Goal: Navigation & Orientation: Find specific page/section

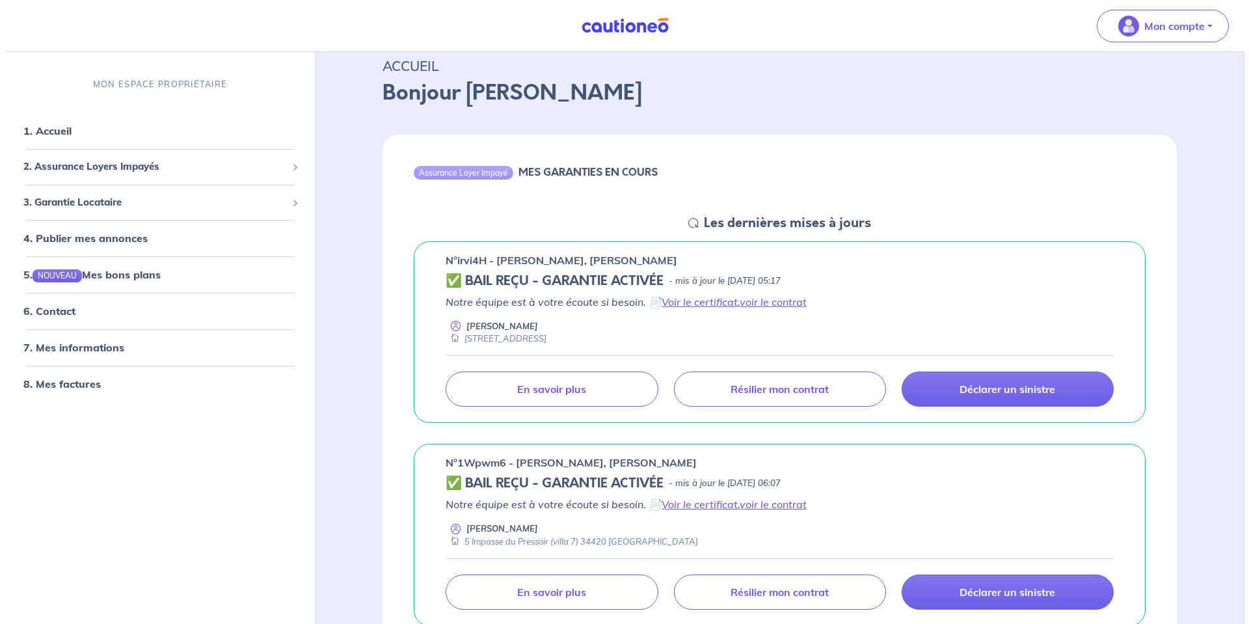
scroll to position [68, 0]
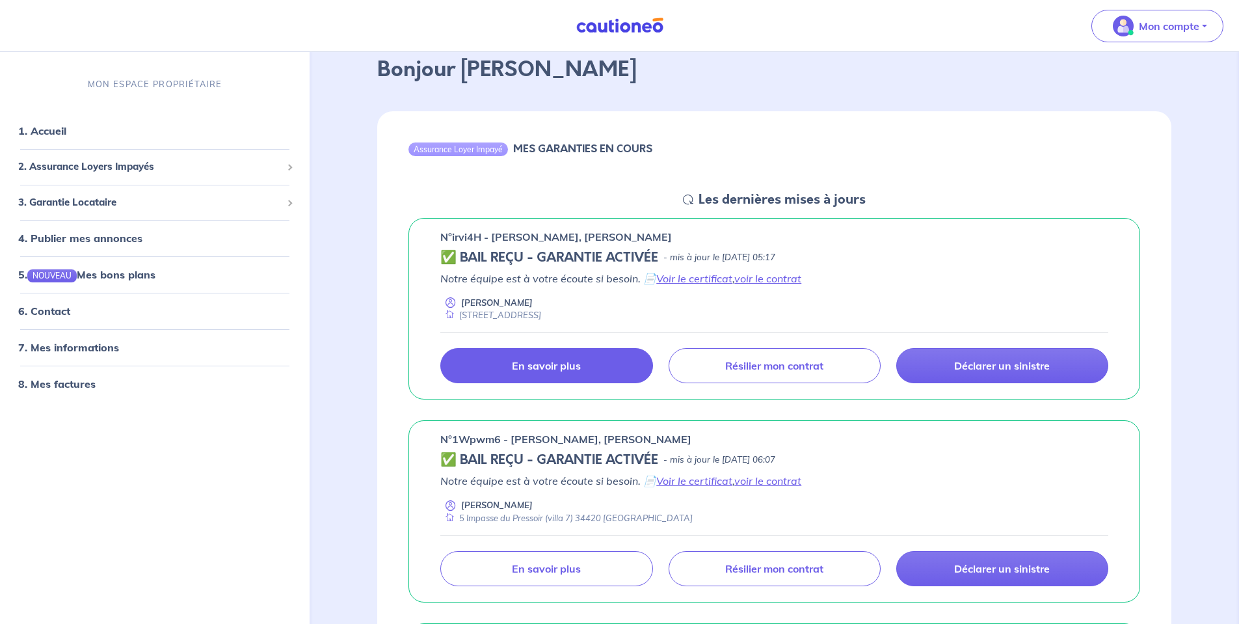
click at [621, 360] on link "En savoir plus" at bounding box center [546, 365] width 212 height 35
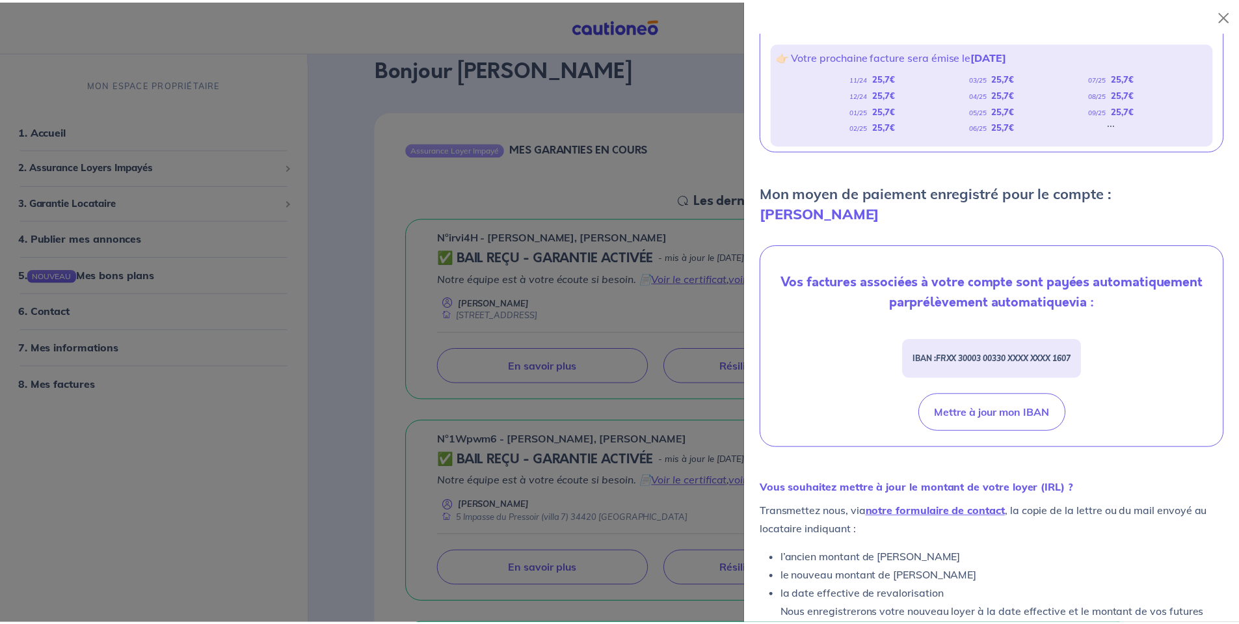
scroll to position [330, 0]
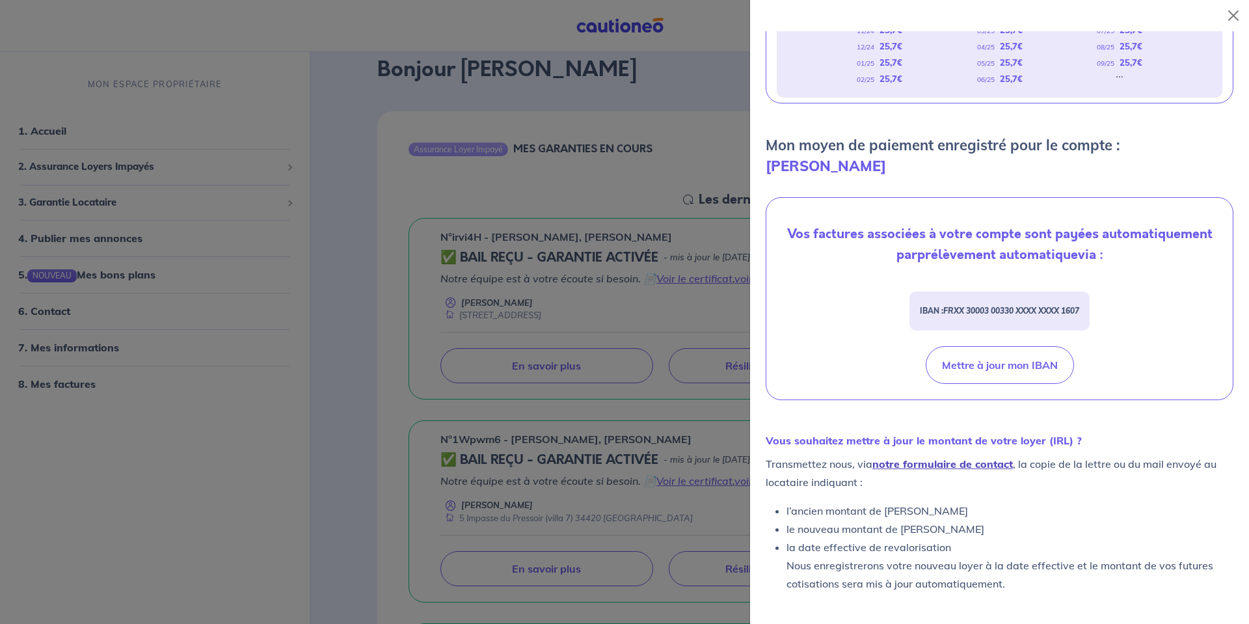
click at [967, 466] on link "notre formulaire de contact" at bounding box center [942, 463] width 140 height 13
click at [1232, 12] on button "Close" at bounding box center [1233, 15] width 21 height 21
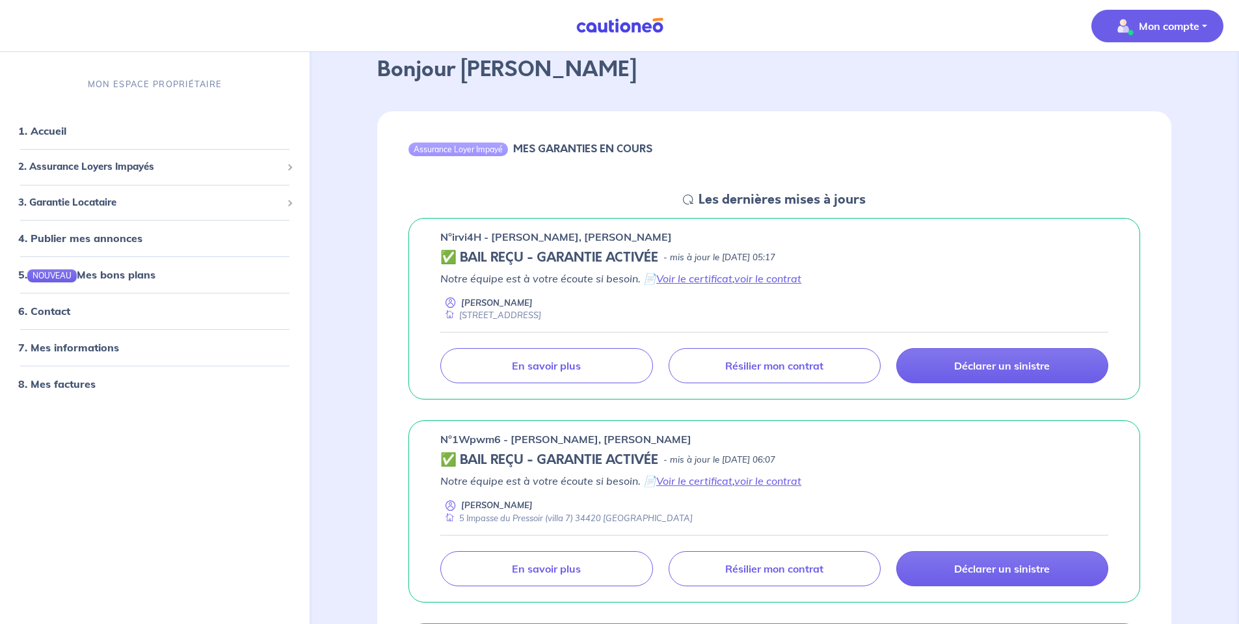
click at [1207, 28] on button "Mon compte" at bounding box center [1157, 26] width 132 height 33
click at [1162, 111] on link "Me déconnecter" at bounding box center [1144, 111] width 105 height 21
